Goal: Navigation & Orientation: Find specific page/section

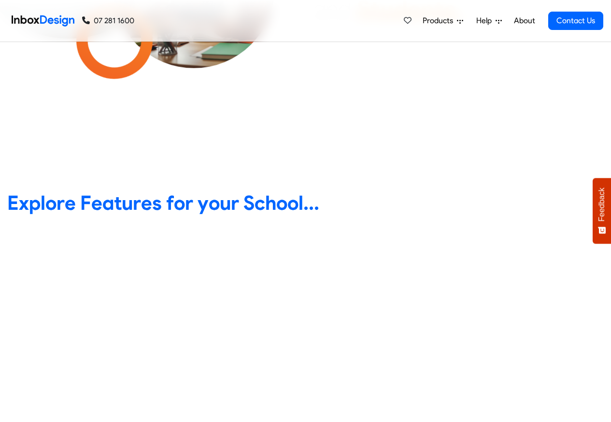
scroll to position [290, 0]
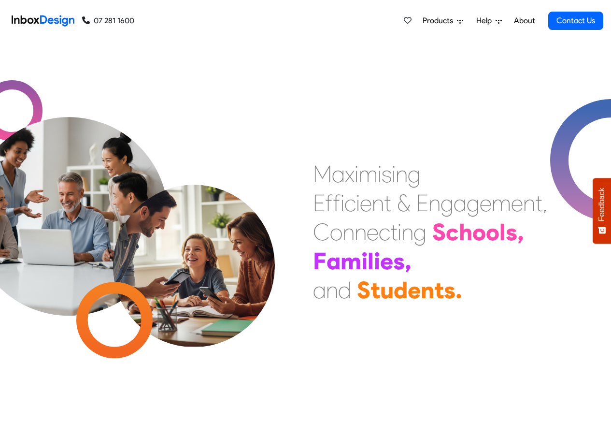
click at [523, 21] on link "About" at bounding box center [524, 20] width 27 height 19
